Goal: Transaction & Acquisition: Purchase product/service

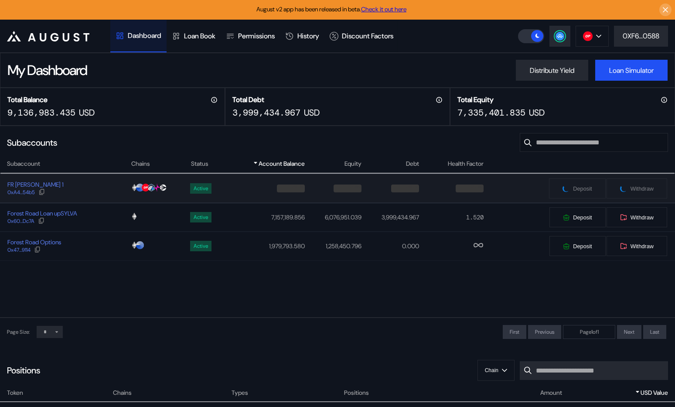
click at [101, 190] on div "FR [PERSON_NAME] 1 0xA4...54b5" at bounding box center [65, 188] width 130 height 16
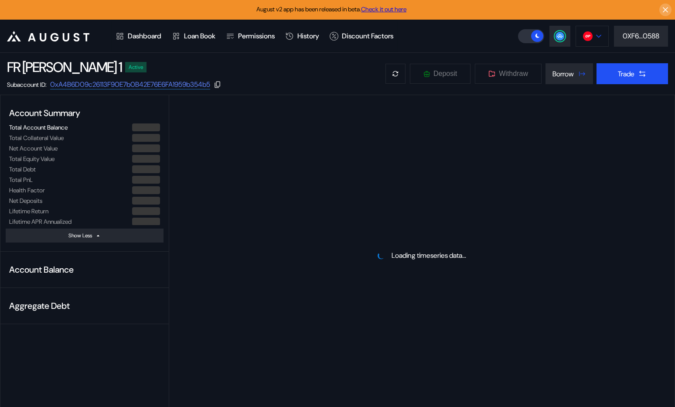
click at [595, 30] on button at bounding box center [591, 36] width 33 height 21
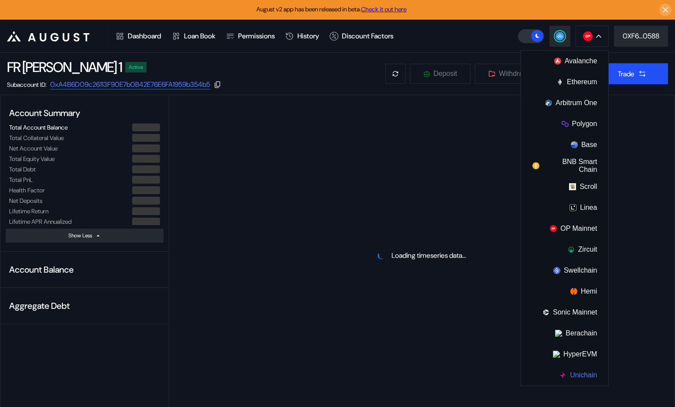
click at [581, 368] on button "Unichain" at bounding box center [564, 374] width 87 height 21
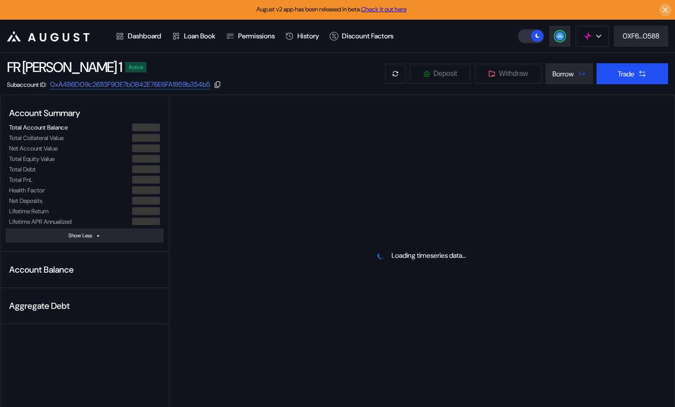
select select "*"
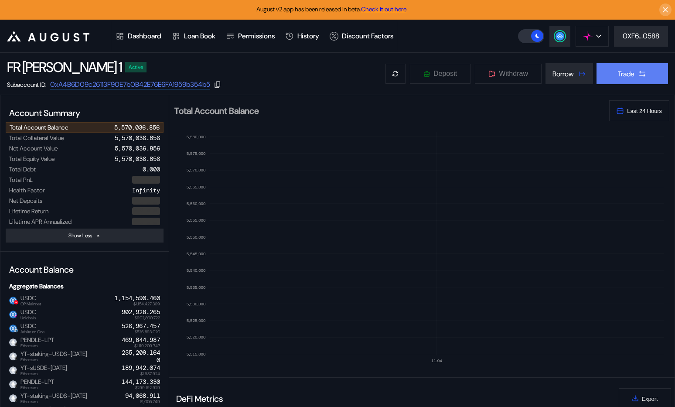
click at [608, 79] on button "Trade" at bounding box center [631, 73] width 71 height 21
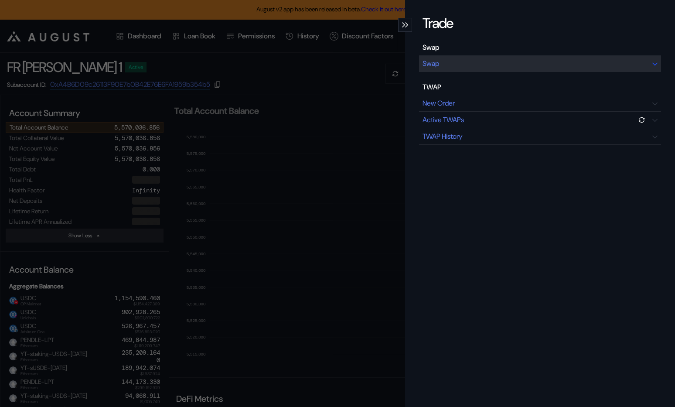
click at [457, 60] on div "Swap" at bounding box center [540, 63] width 242 height 17
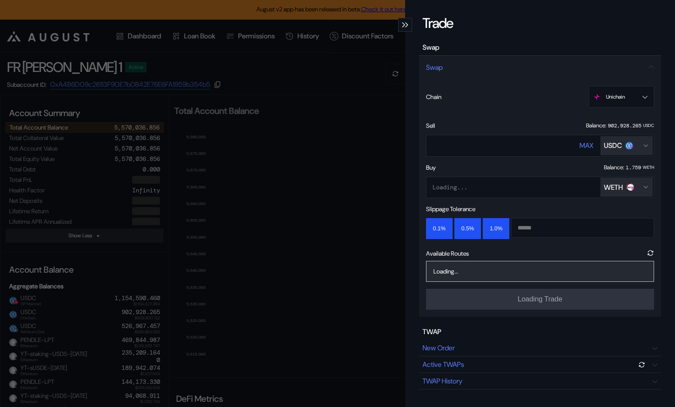
click at [503, 189] on div "Loading... WETH" at bounding box center [540, 188] width 228 height 22
click at [480, 145] on input "****" at bounding box center [494, 145] width 136 height 18
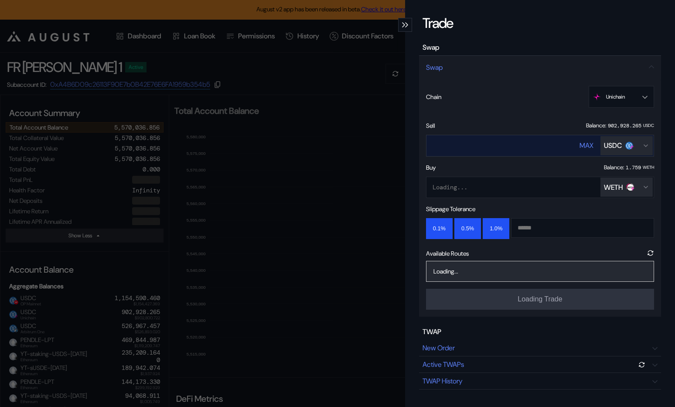
type input "******"
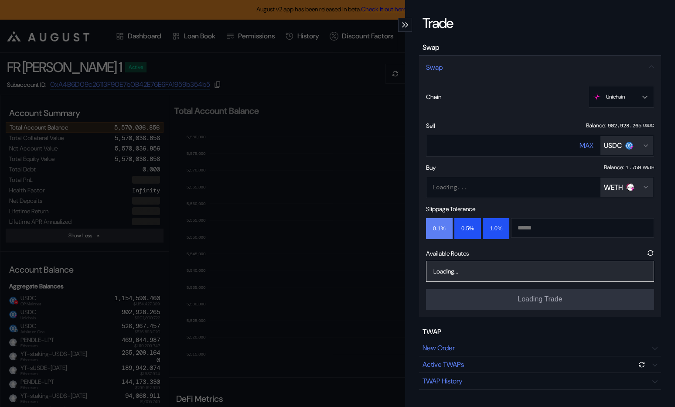
click at [442, 225] on button "0.1%" at bounding box center [439, 228] width 27 height 21
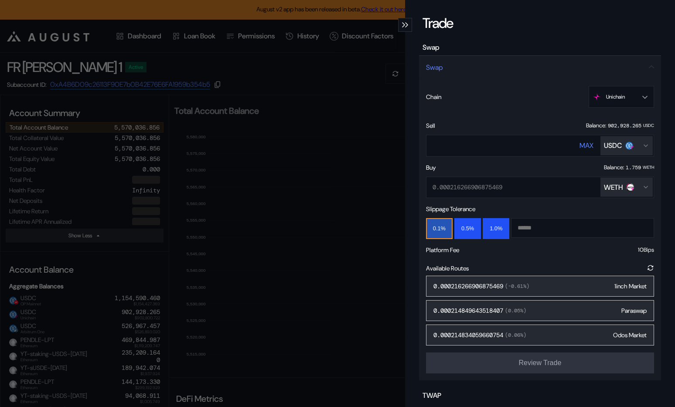
click at [579, 285] on div "0.000216266906875469 ( -0.61 %) 1inch Market" at bounding box center [540, 285] width 228 height 21
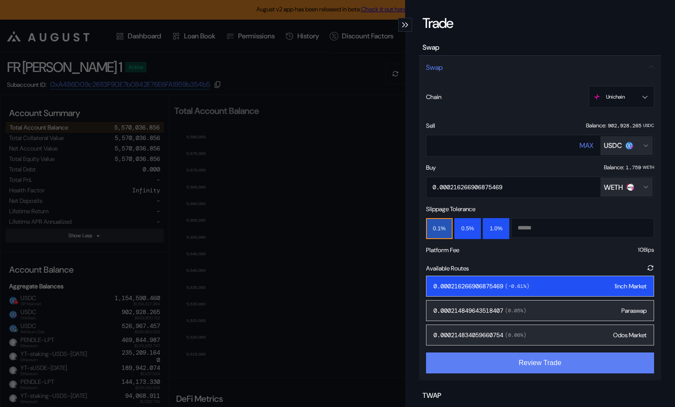
click at [535, 360] on button "Review Trade" at bounding box center [540, 362] width 228 height 21
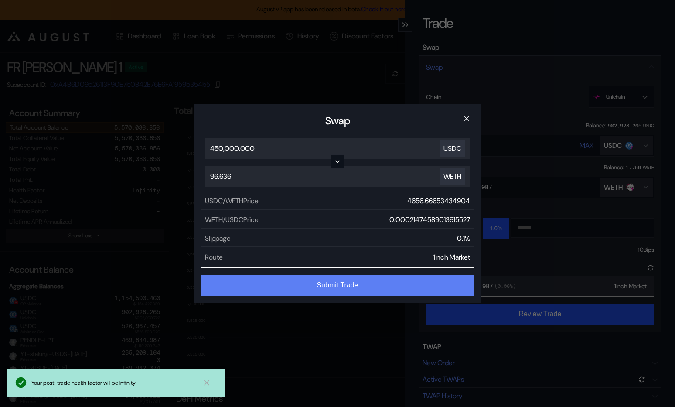
click at [381, 282] on button "Submit Trade" at bounding box center [337, 285] width 272 height 21
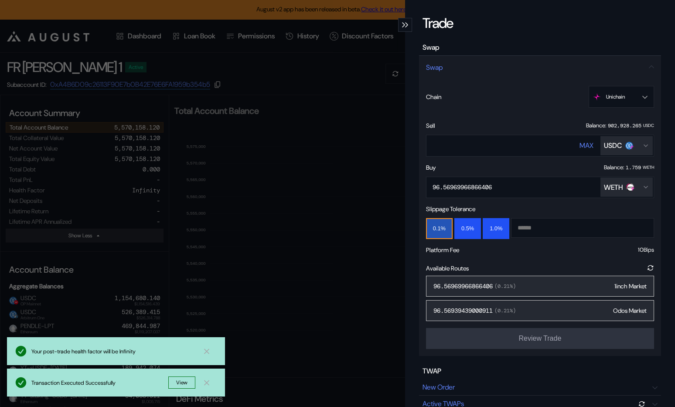
click at [309, 328] on div "Trade Swap Swap Chain Unichain Ethereum Base OP Mainnet Arbitrum One Unichain S…" at bounding box center [337, 203] width 675 height 407
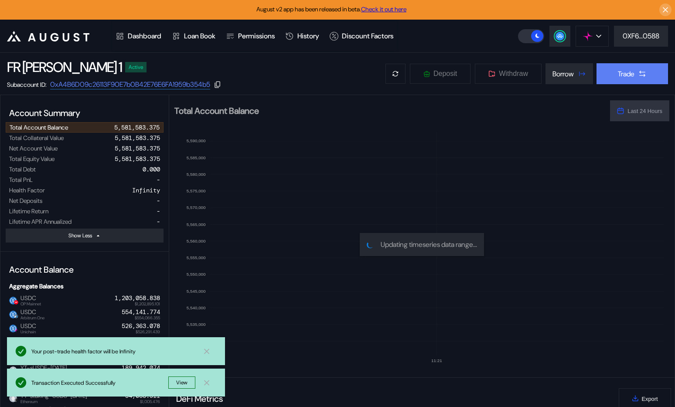
click at [627, 70] on div "Trade" at bounding box center [626, 73] width 17 height 9
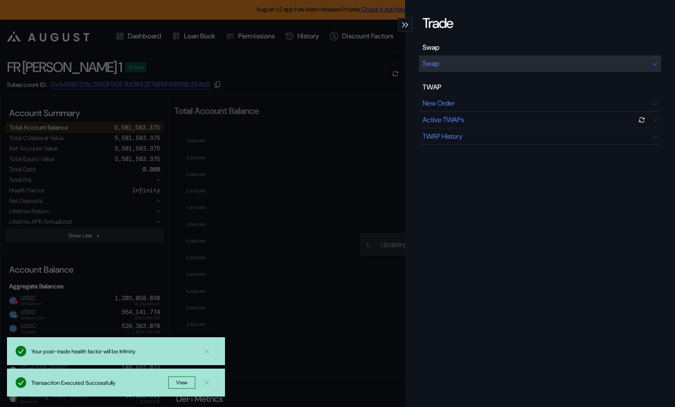
click at [509, 66] on div "Swap" at bounding box center [540, 63] width 242 height 17
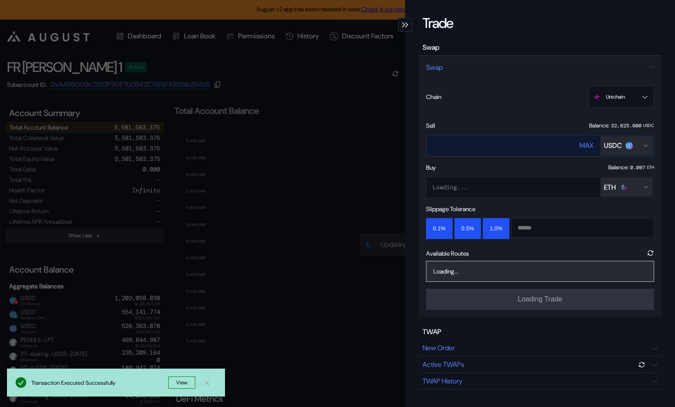
click at [520, 147] on input "****" at bounding box center [494, 145] width 136 height 18
type input "*"
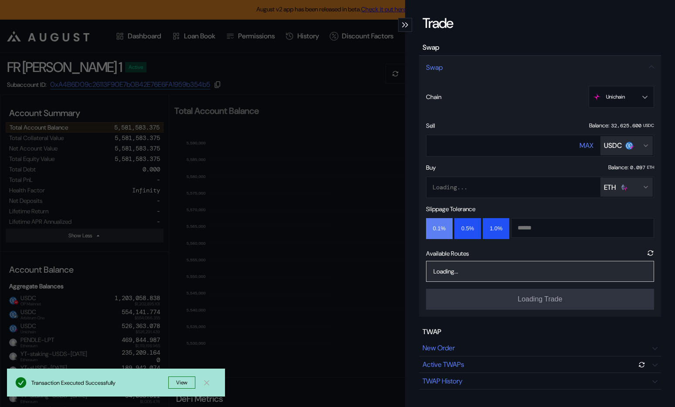
type input "*****"
click at [443, 228] on button "0.1%" at bounding box center [439, 228] width 27 height 21
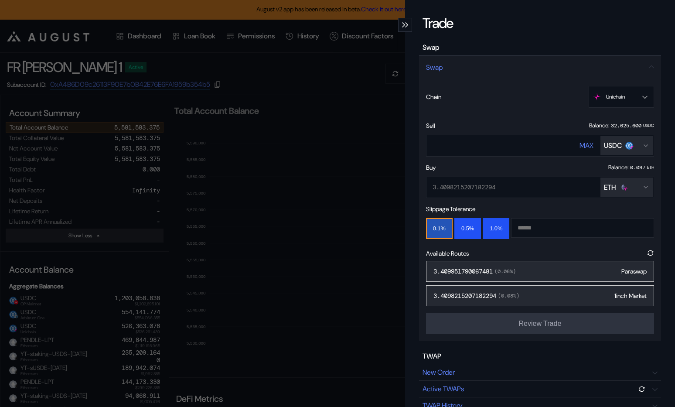
click at [520, 269] on div "3.409951790067481 ( 0.08 %) Paraswap" at bounding box center [540, 271] width 228 height 21
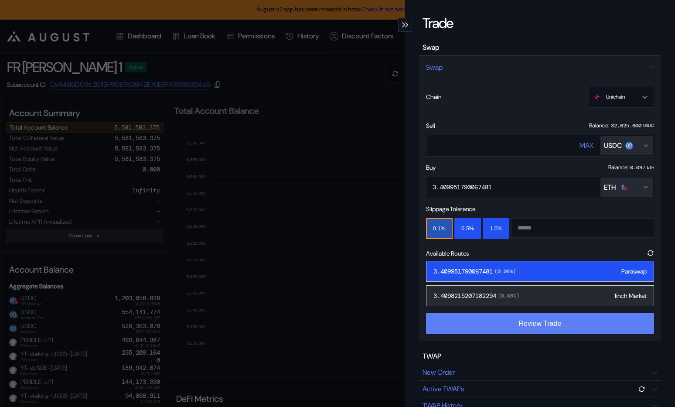
click at [528, 321] on button "Review Trade" at bounding box center [540, 323] width 228 height 21
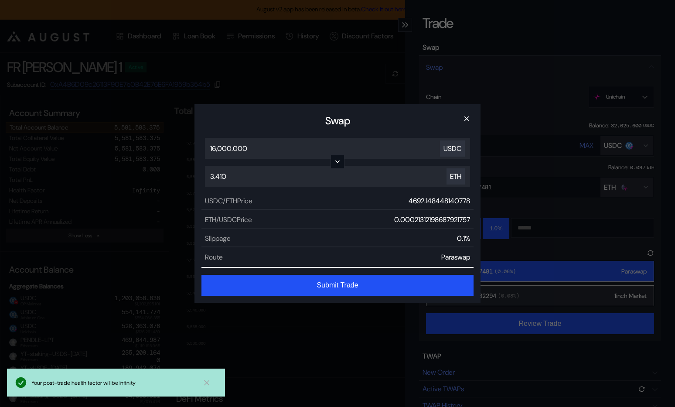
click at [344, 280] on button "Submit Trade" at bounding box center [337, 285] width 272 height 21
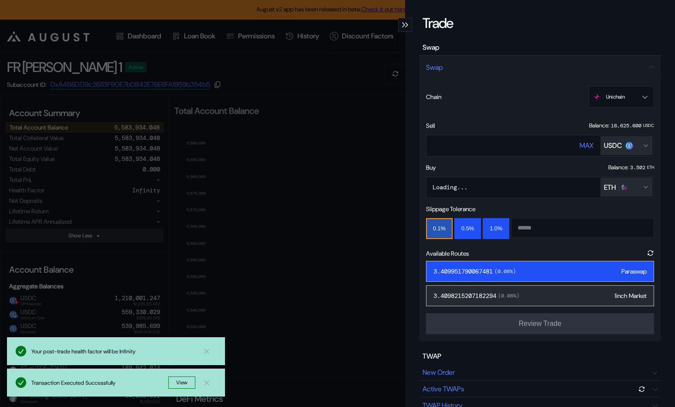
click at [292, 64] on div "Trade Swap Swap Chain Unichain Ethereum Base OP Mainnet Arbitrum One Unichain S…" at bounding box center [337, 203] width 675 height 407
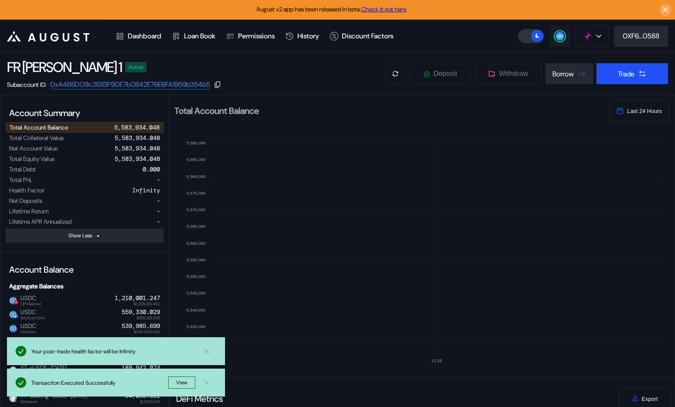
click at [559, 35] on icon at bounding box center [560, 35] width 6 height 3
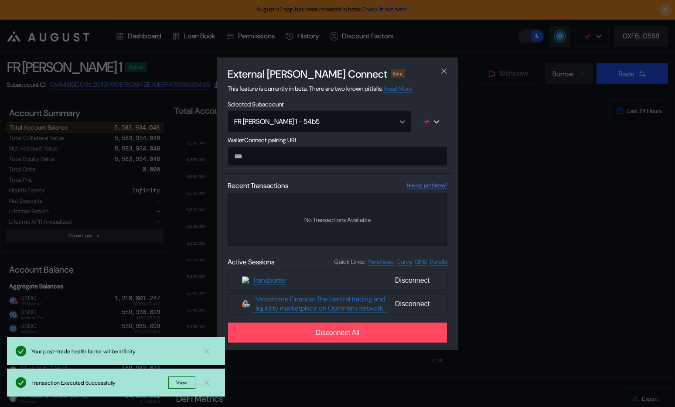
type input "**********"
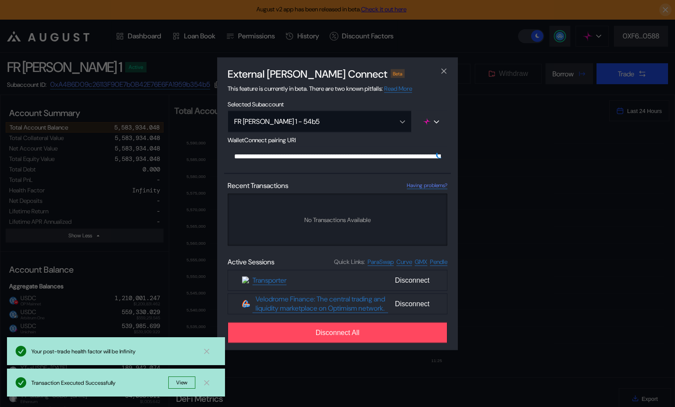
scroll to position [0, 522]
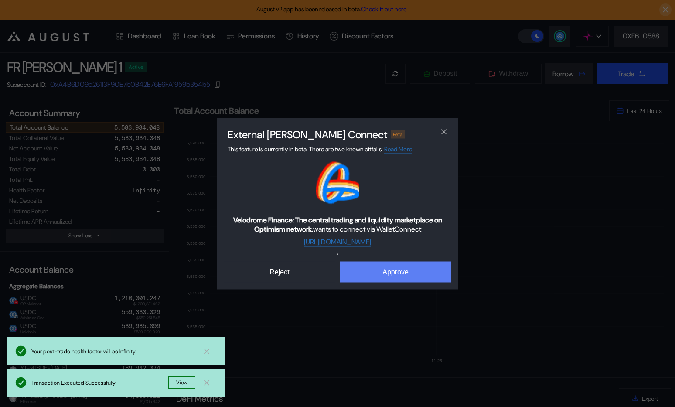
click at [380, 278] on button "Approve" at bounding box center [395, 271] width 111 height 21
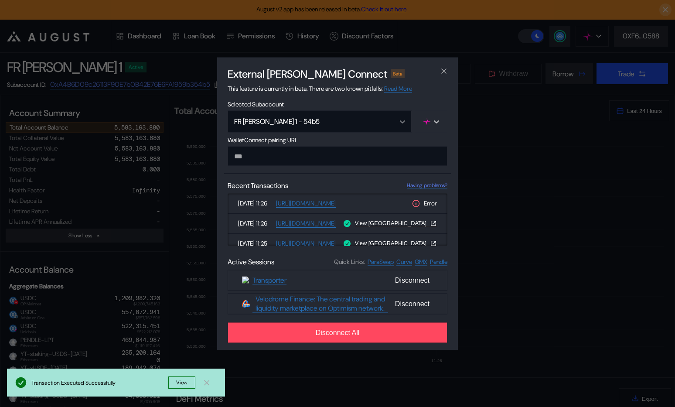
click at [142, 263] on div "External dApp Connect Beta This feature is currently in beta. There are two kno…" at bounding box center [337, 203] width 675 height 407
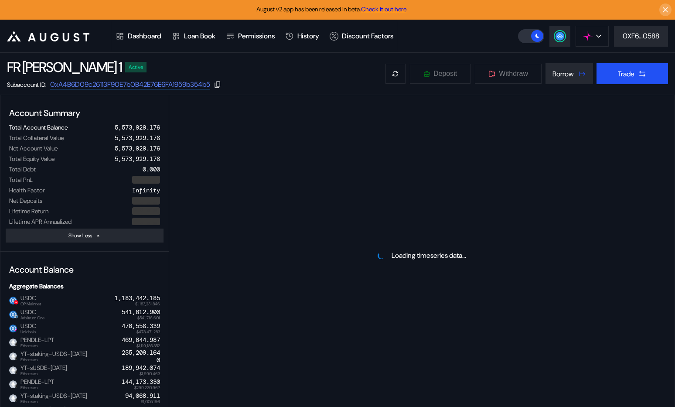
select select "*"
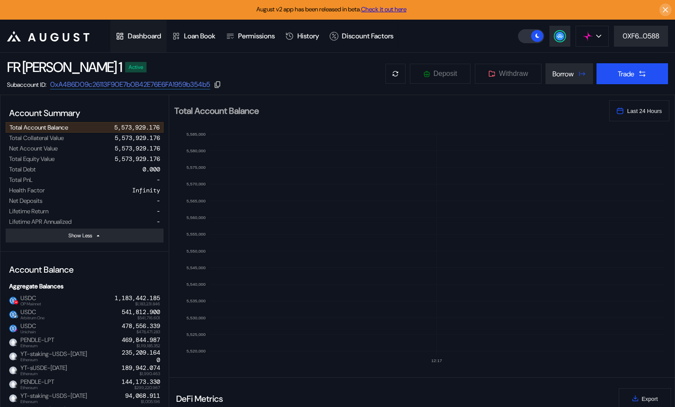
click at [151, 35] on div "Dashboard" at bounding box center [145, 35] width 34 height 9
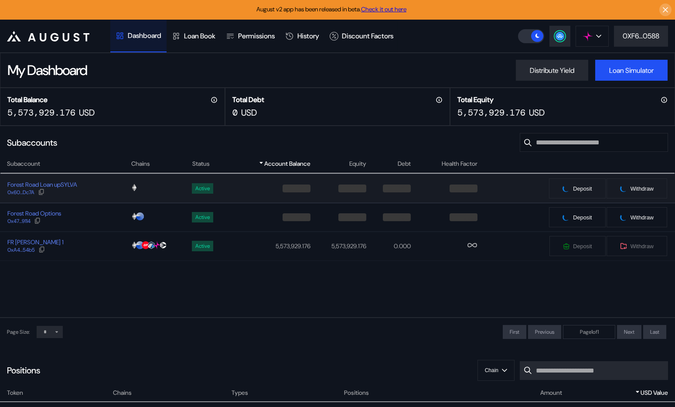
click at [107, 192] on div "Forest Road Loan upSYLVA 0x60...Dc7A" at bounding box center [65, 188] width 130 height 16
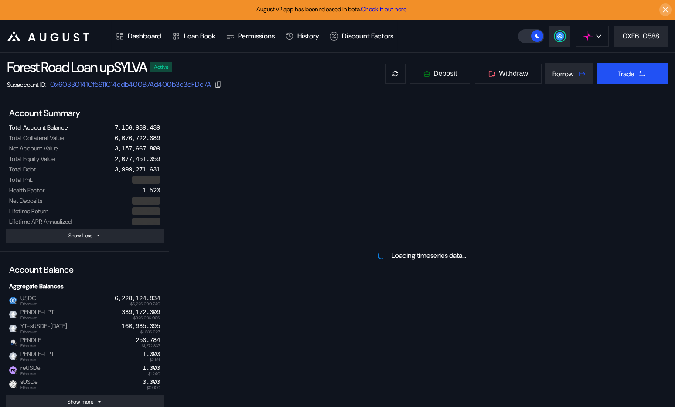
select select "*"
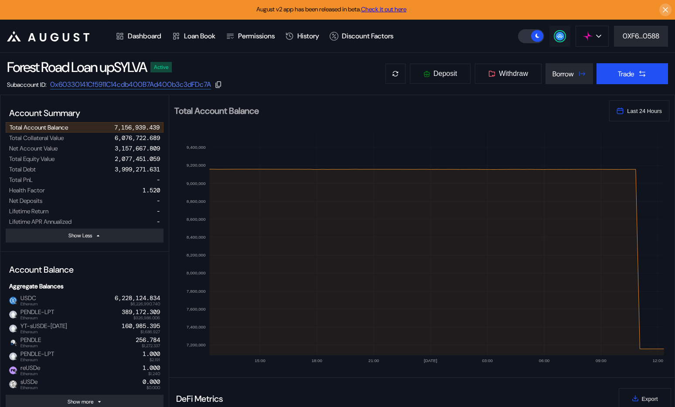
click at [557, 37] on icon at bounding box center [560, 35] width 6 height 3
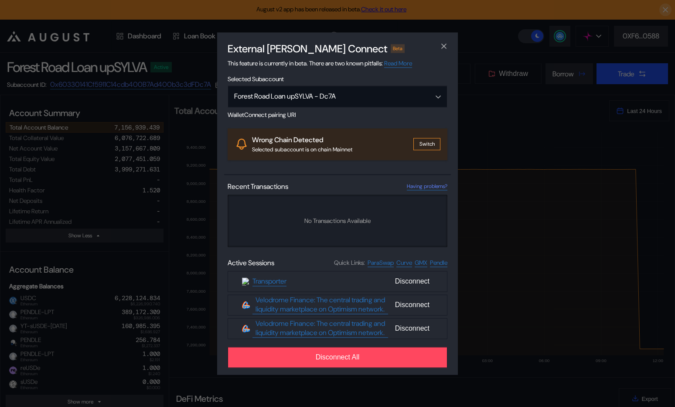
click at [579, 94] on div "External [PERSON_NAME] Connect Beta This feature is currently in beta. There ar…" at bounding box center [337, 203] width 675 height 407
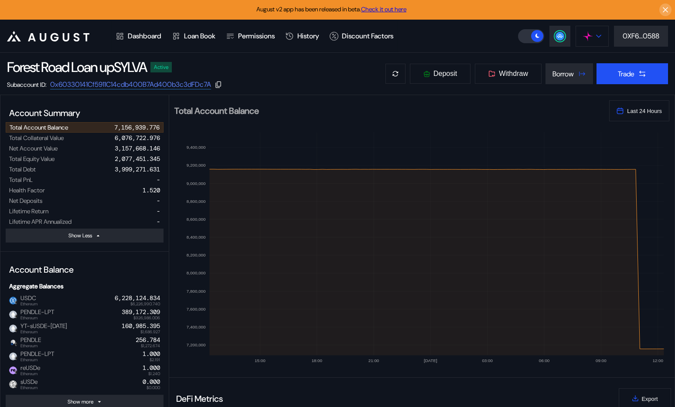
click at [596, 36] on icon at bounding box center [598, 35] width 5 height 3
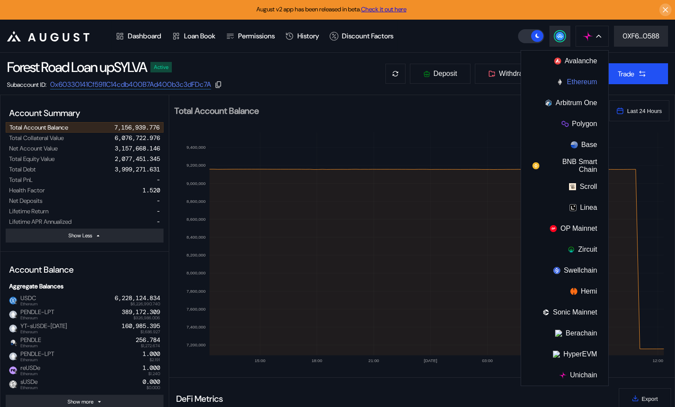
click at [574, 81] on button "Ethereum" at bounding box center [564, 81] width 87 height 21
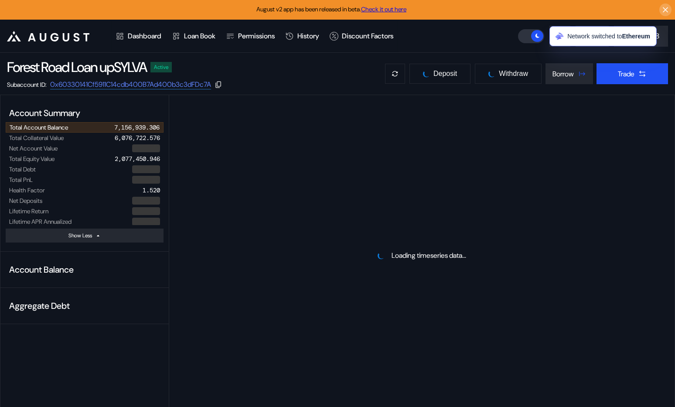
select select "*"
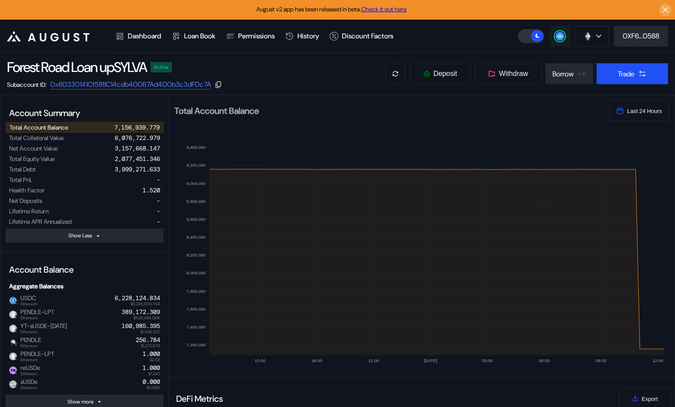
click at [559, 36] on circle at bounding box center [559, 36] width 9 height 9
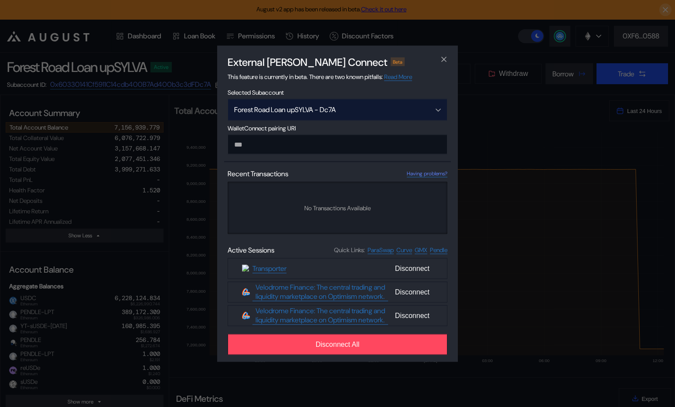
type input "**********"
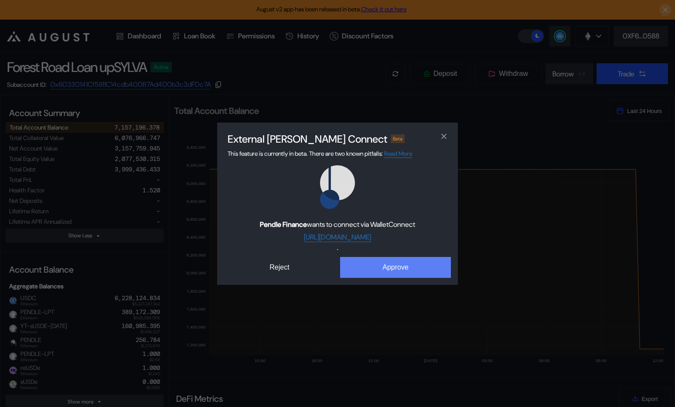
click at [371, 273] on button "Approve" at bounding box center [395, 267] width 111 height 21
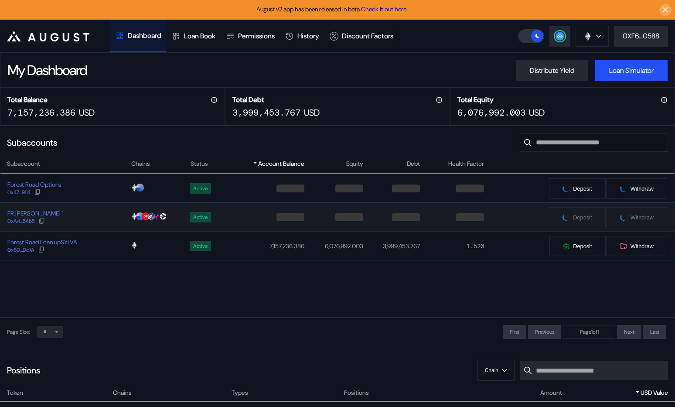
click at [95, 213] on div "FR [PERSON_NAME] 1 0xA4...54b5" at bounding box center [65, 217] width 130 height 16
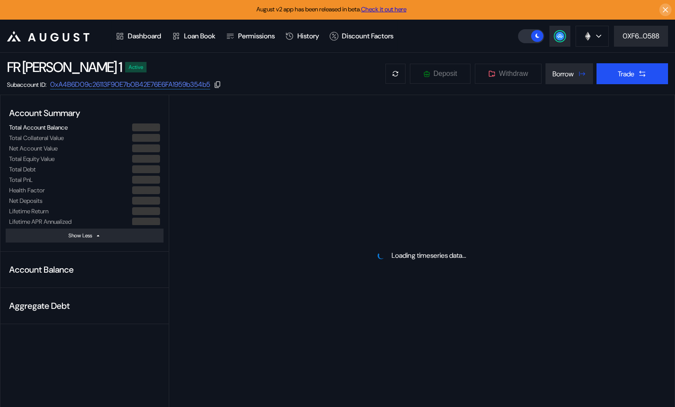
select select "*"
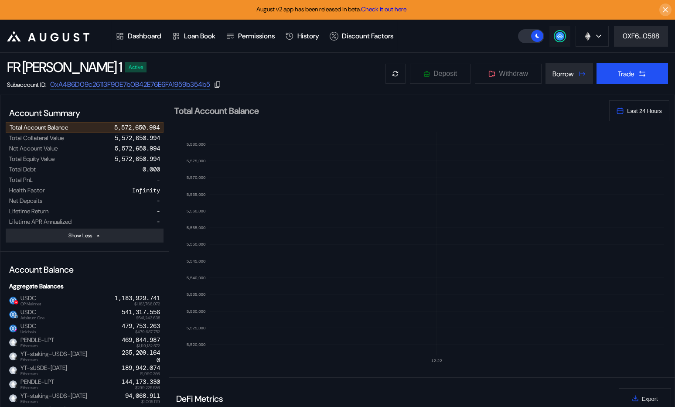
click at [560, 35] on icon at bounding box center [560, 35] width 6 height 3
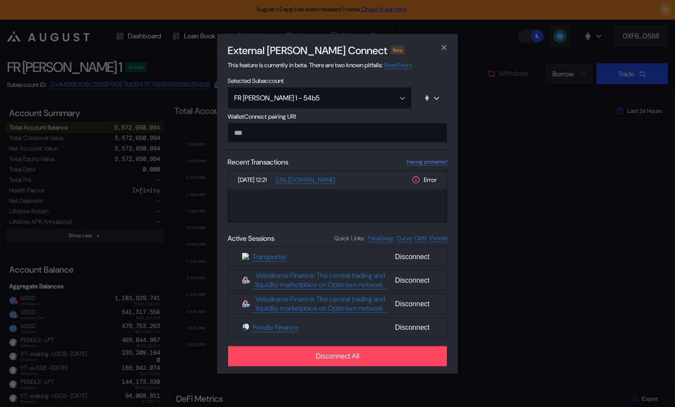
click at [414, 181] on icon "modal" at bounding box center [415, 179] width 9 height 9
click at [415, 181] on icon "modal" at bounding box center [415, 179] width 9 height 9
click at [146, 115] on div "External dApp Connect Beta This feature is currently in beta. There are two kno…" at bounding box center [337, 203] width 675 height 407
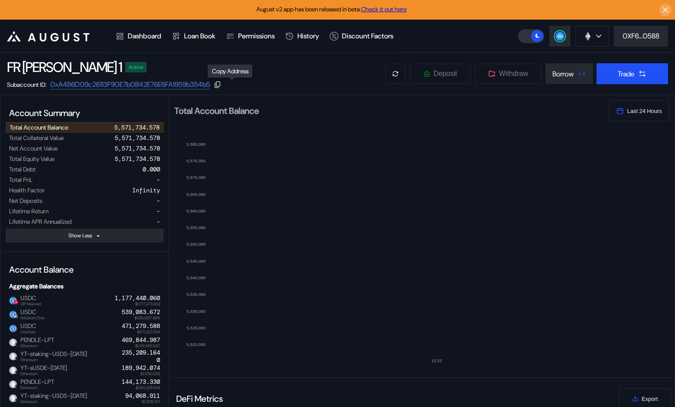
click at [221, 84] on icon at bounding box center [218, 85] width 8 height 8
